Goal: Task Accomplishment & Management: Use online tool/utility

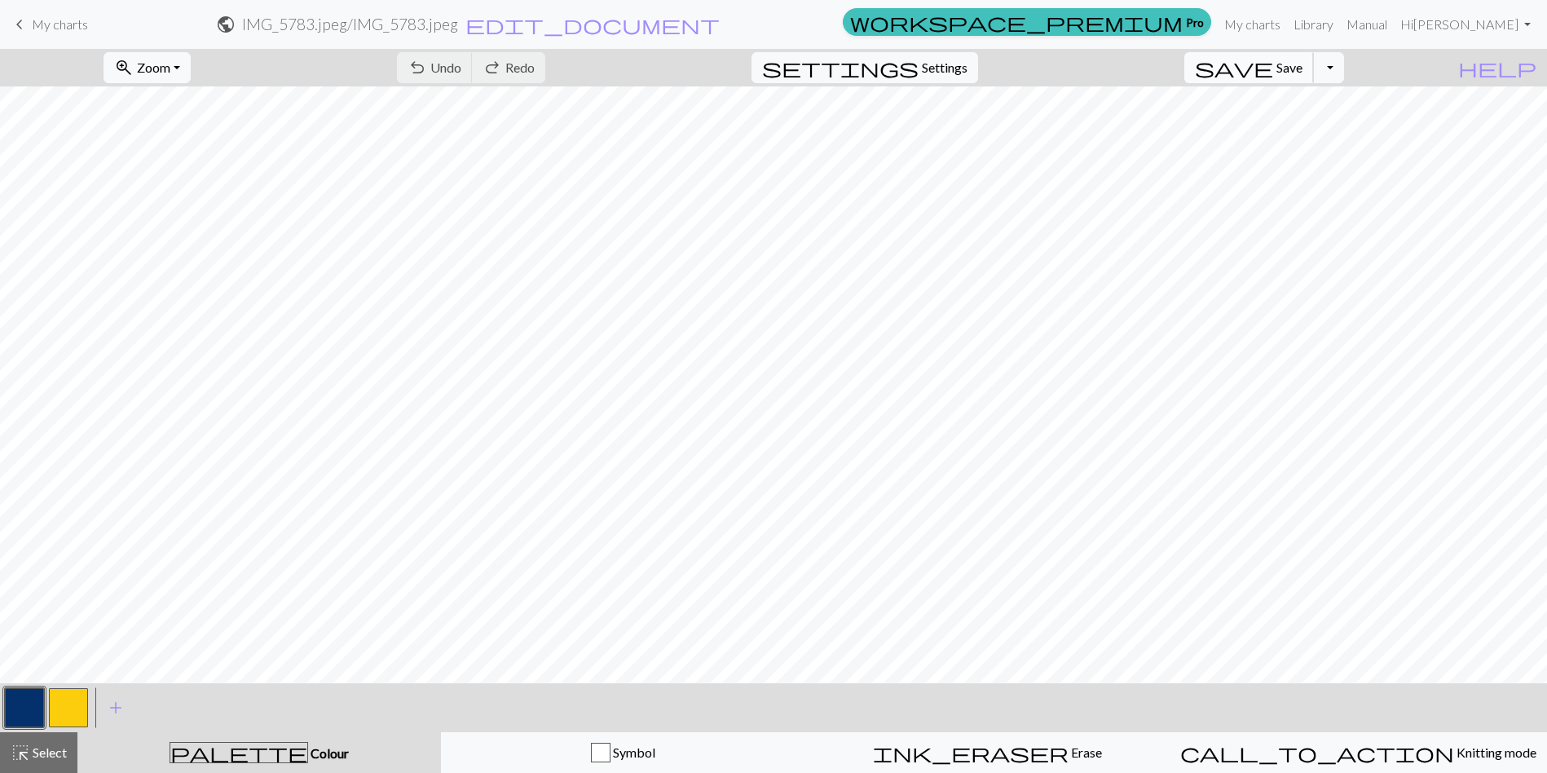
click at [1302, 72] on span "Save" at bounding box center [1289, 66] width 26 height 15
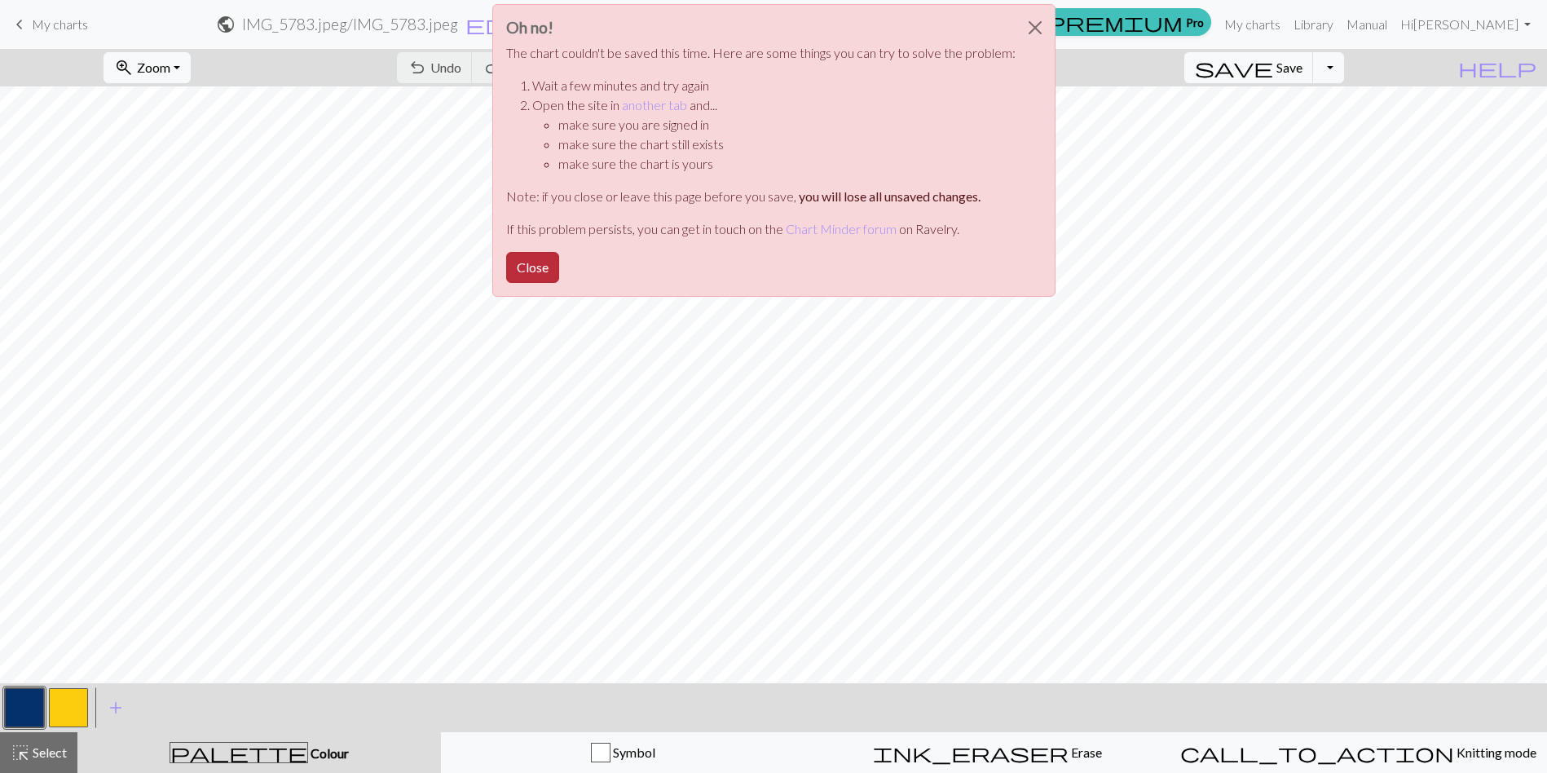
click at [542, 263] on button "Close" at bounding box center [532, 267] width 53 height 31
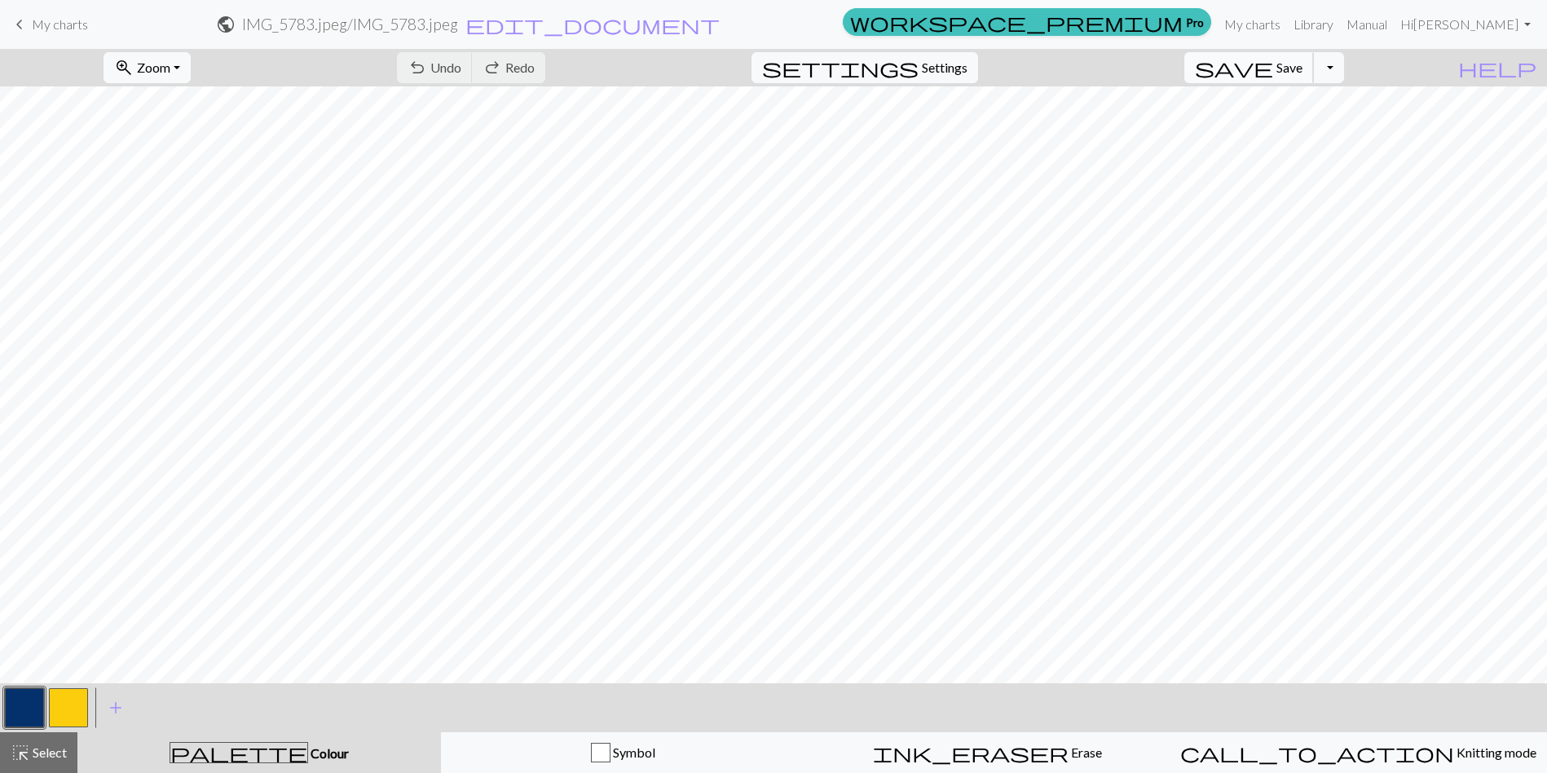
click at [1302, 64] on span "Save" at bounding box center [1289, 66] width 26 height 15
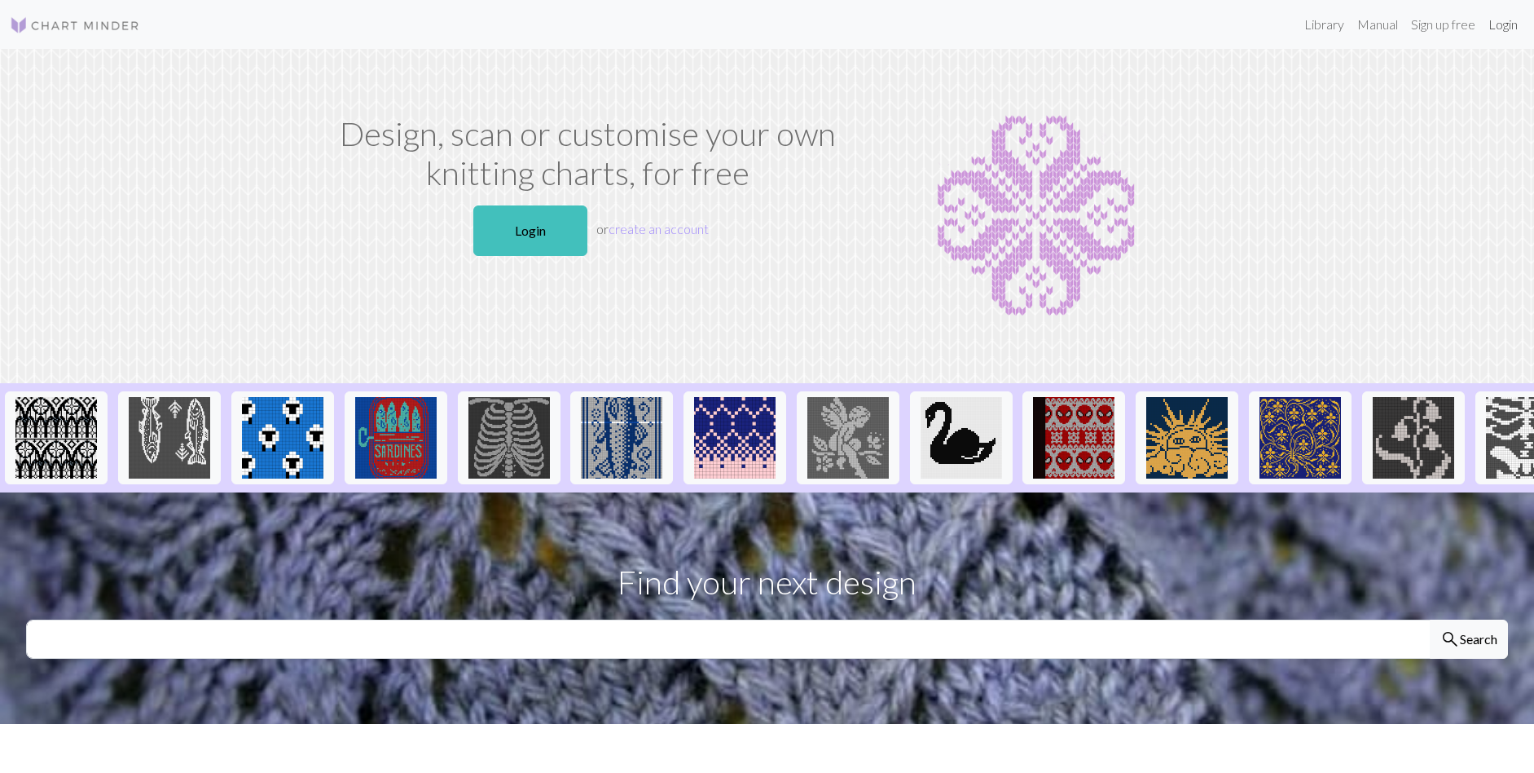
click at [1503, 24] on link "Login" at bounding box center [1503, 24] width 42 height 33
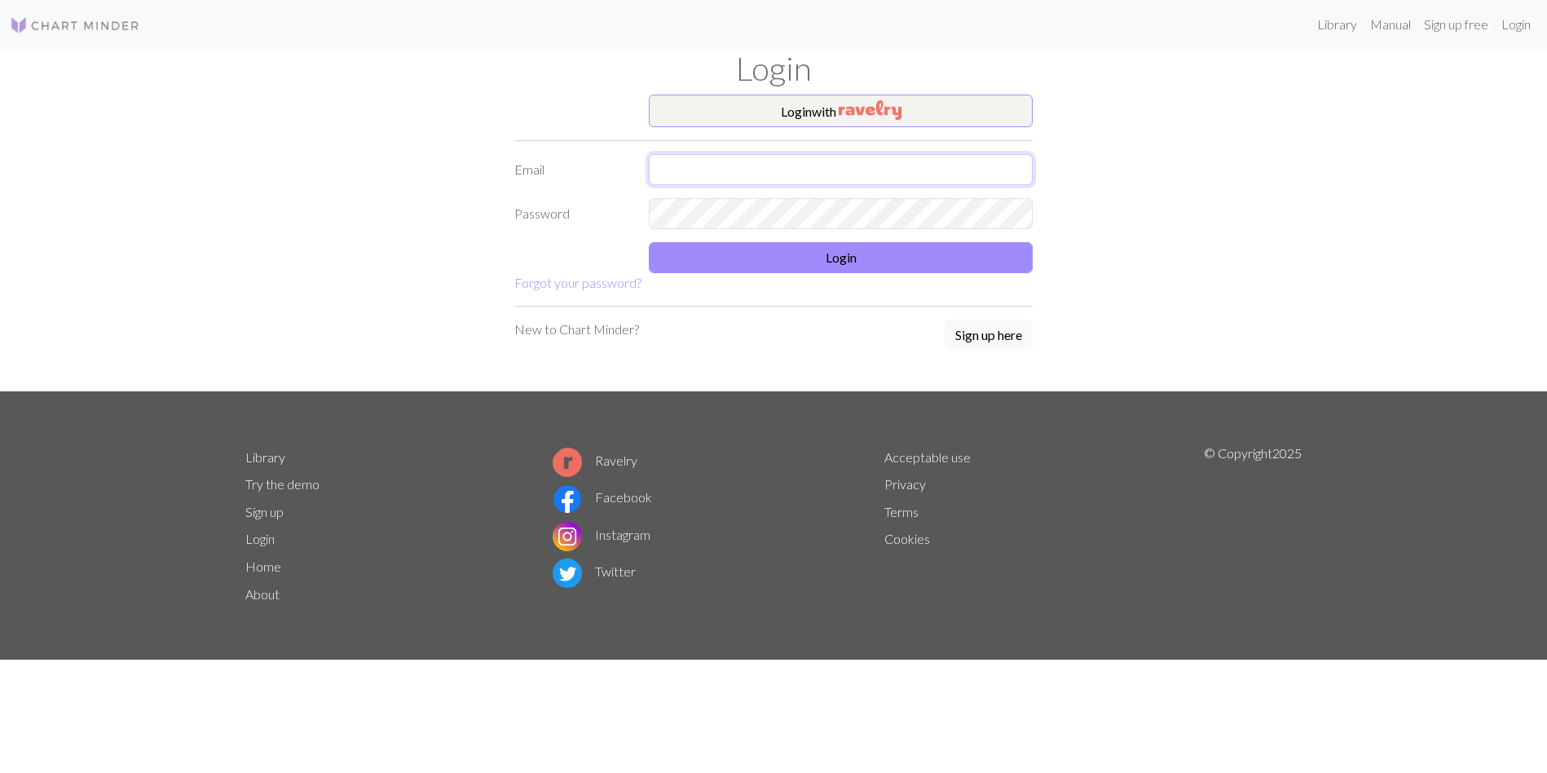
click at [774, 168] on input "text" at bounding box center [841, 169] width 384 height 31
type input "[EMAIL_ADDRESS][DOMAIN_NAME]"
click at [830, 269] on button "Login" at bounding box center [841, 257] width 384 height 31
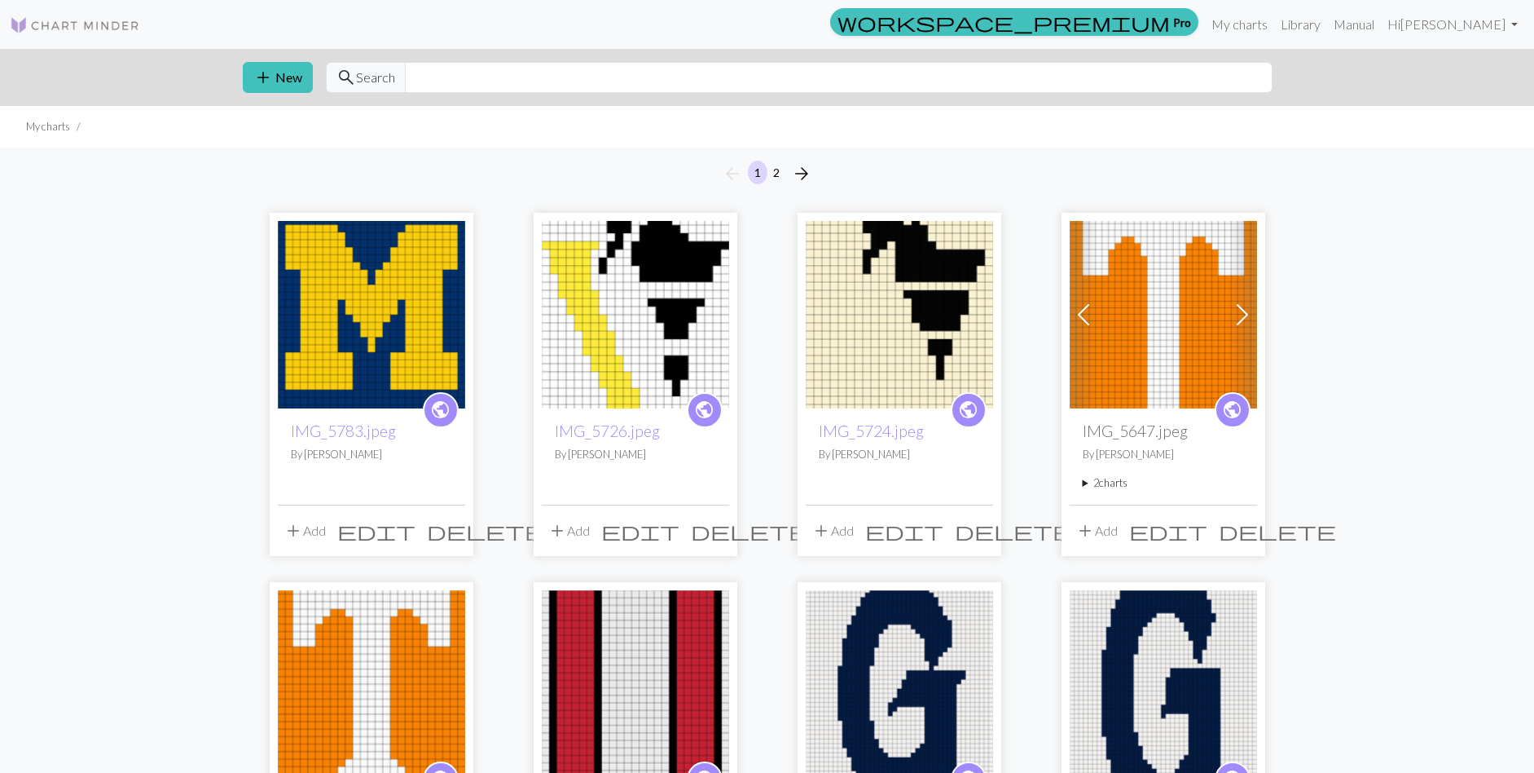
click at [361, 307] on img at bounding box center [371, 314] width 187 height 187
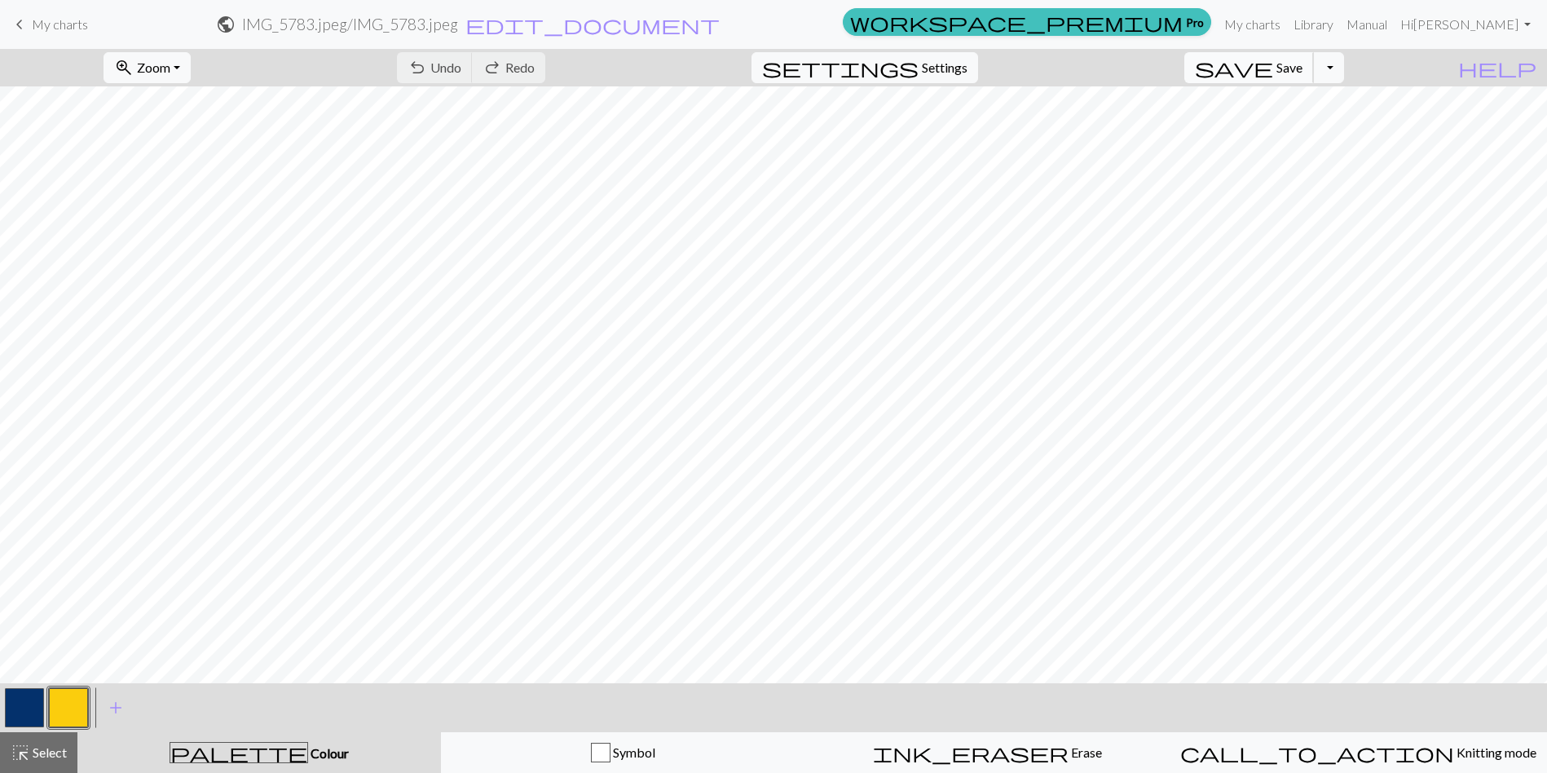
click at [1302, 70] on span "Save" at bounding box center [1289, 66] width 26 height 15
click at [1302, 64] on span "Save" at bounding box center [1289, 66] width 26 height 15
click at [28, 701] on button "button" at bounding box center [24, 707] width 39 height 39
click at [68, 702] on button "button" at bounding box center [68, 707] width 39 height 39
click at [27, 702] on button "button" at bounding box center [24, 707] width 39 height 39
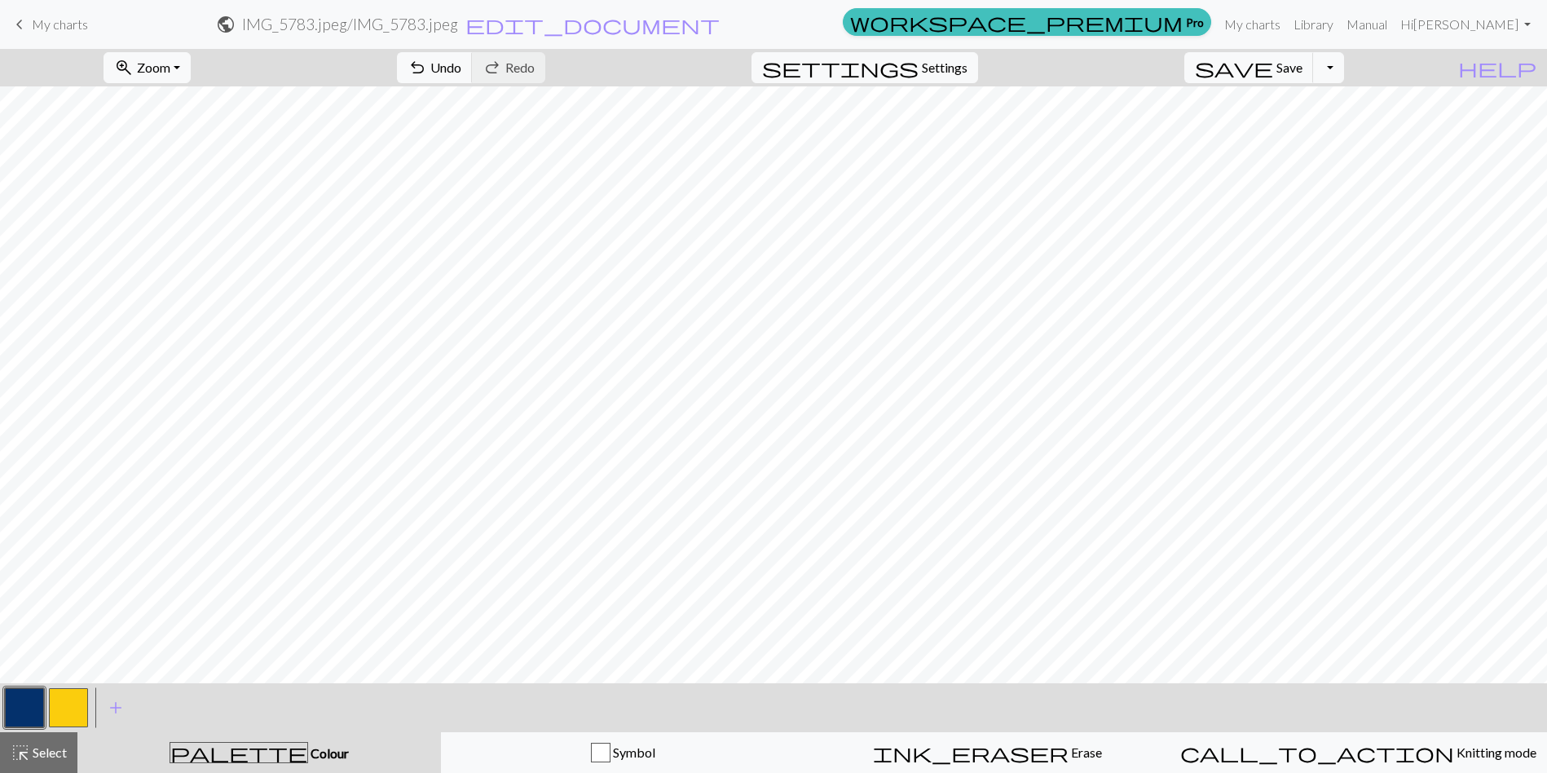
click at [68, 698] on button "button" at bounding box center [68, 707] width 39 height 39
click at [25, 707] on button "button" at bounding box center [24, 707] width 39 height 39
click at [62, 705] on button "button" at bounding box center [68, 707] width 39 height 39
click at [25, 718] on button "button" at bounding box center [24, 707] width 39 height 39
drag, startPoint x: 68, startPoint y: 700, endPoint x: 74, endPoint y: 688, distance: 13.9
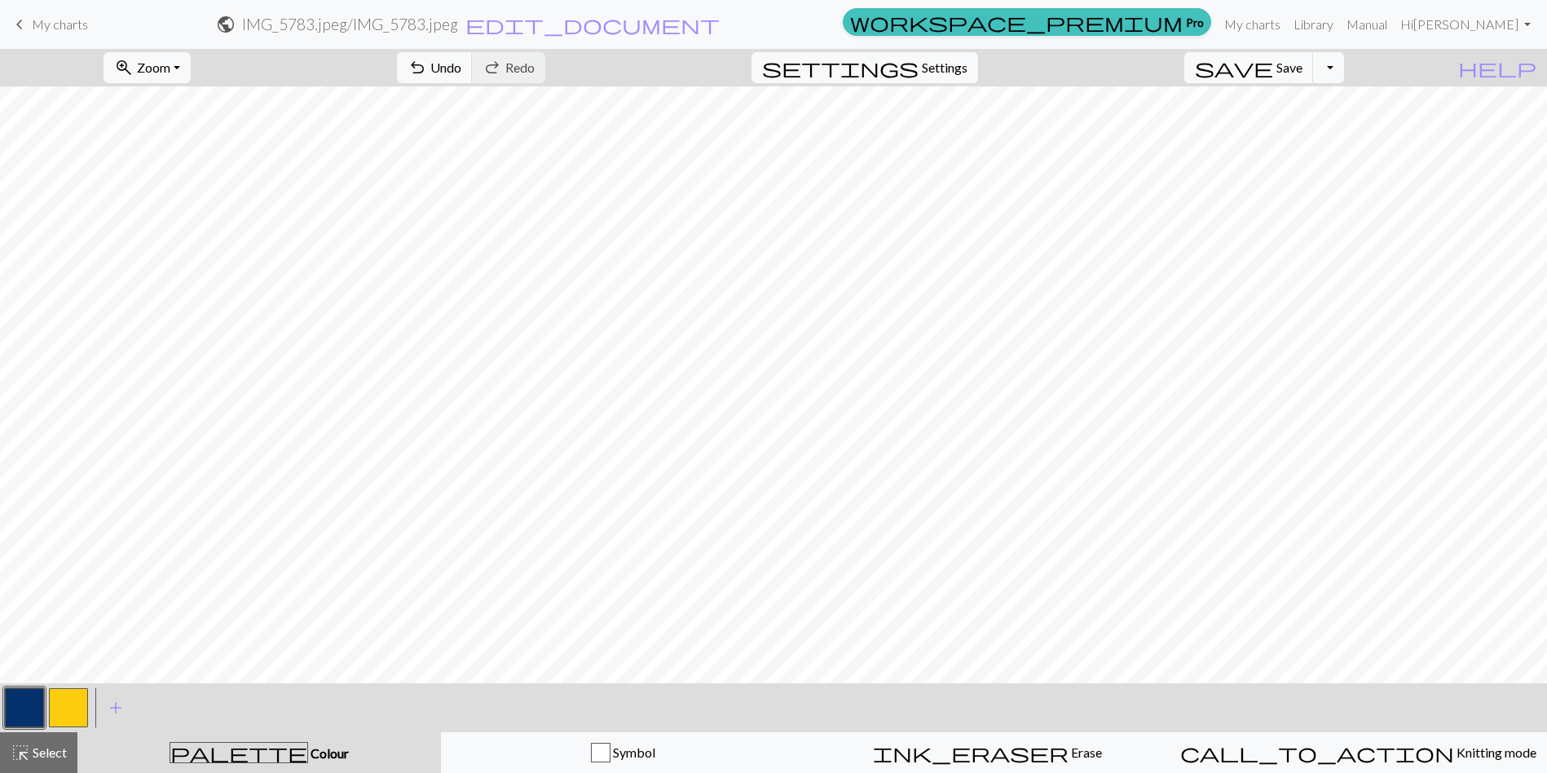
click at [68, 699] on button "button" at bounding box center [68, 707] width 39 height 39
click at [25, 699] on button "button" at bounding box center [24, 707] width 39 height 39
drag, startPoint x: 76, startPoint y: 707, endPoint x: 134, endPoint y: 671, distance: 68.1
click at [77, 706] on button "button" at bounding box center [68, 707] width 39 height 39
drag, startPoint x: 33, startPoint y: 700, endPoint x: 62, endPoint y: 689, distance: 31.5
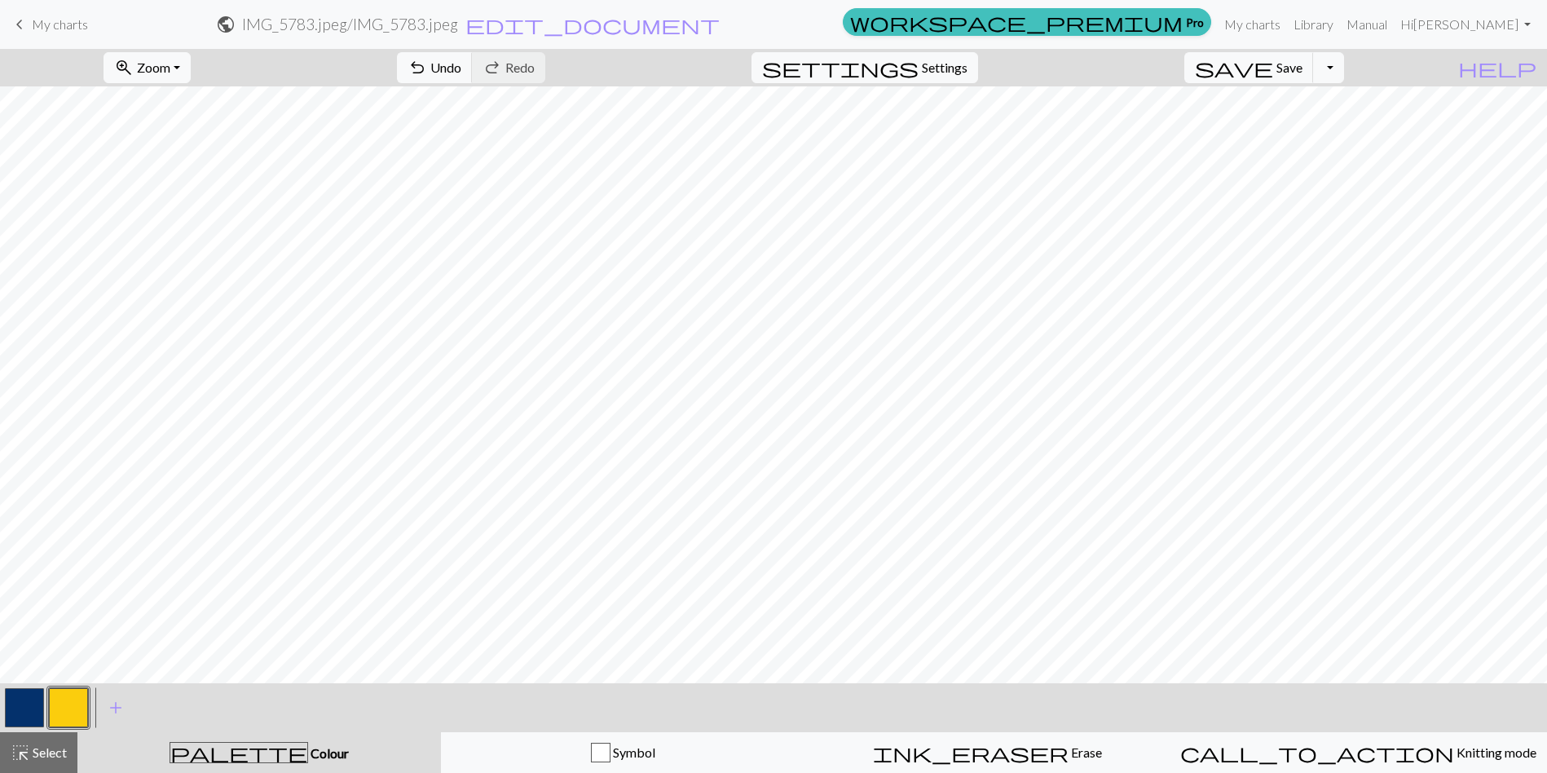
click at [33, 700] on button "button" at bounding box center [24, 707] width 39 height 39
click at [1302, 68] on span "Save" at bounding box center [1289, 66] width 26 height 15
